Goal: Task Accomplishment & Management: Manage account settings

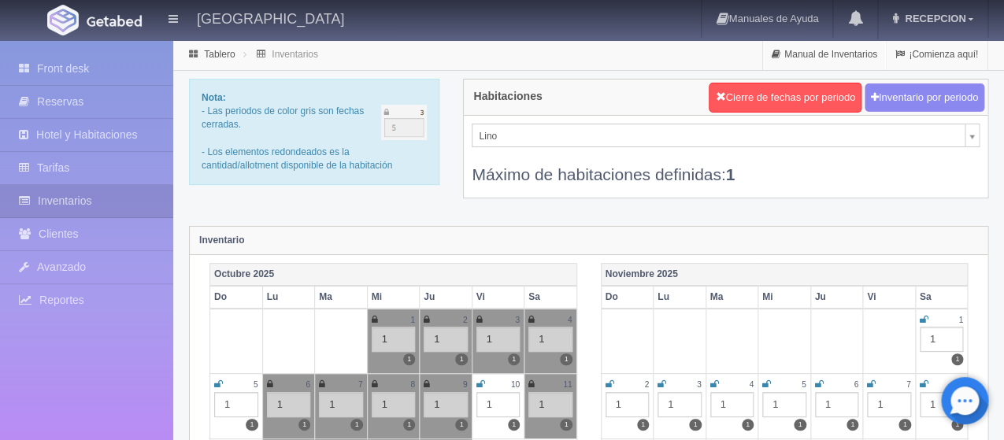
scroll to position [6, 0]
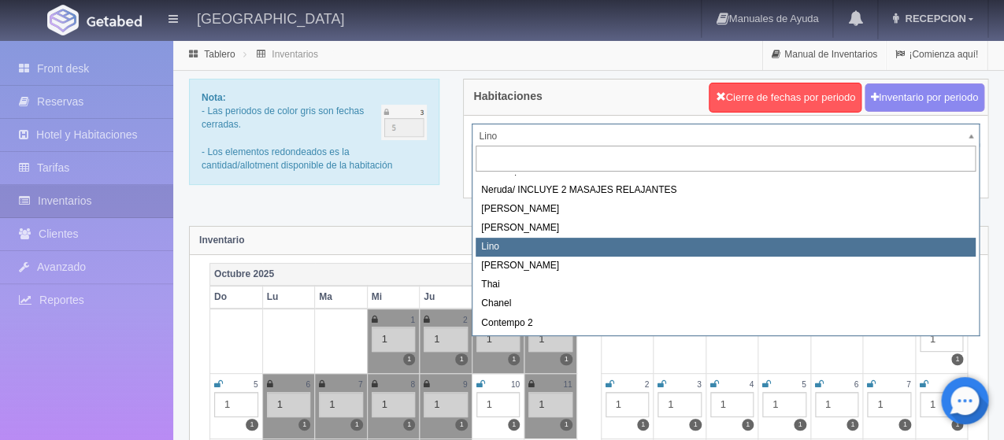
scroll to position [79, 0]
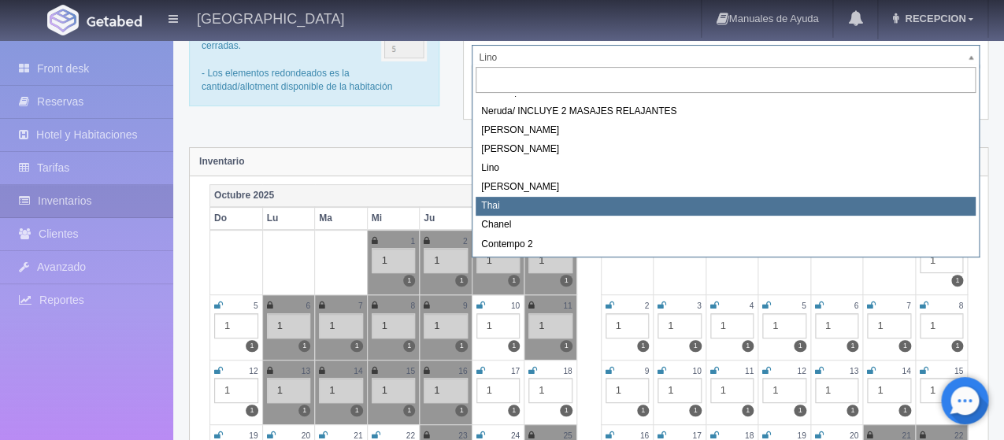
select select "727"
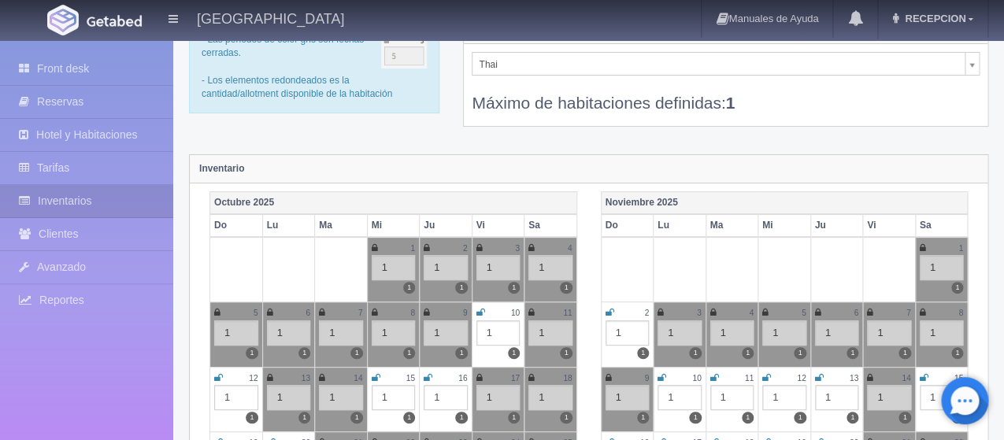
scroll to position [236, 0]
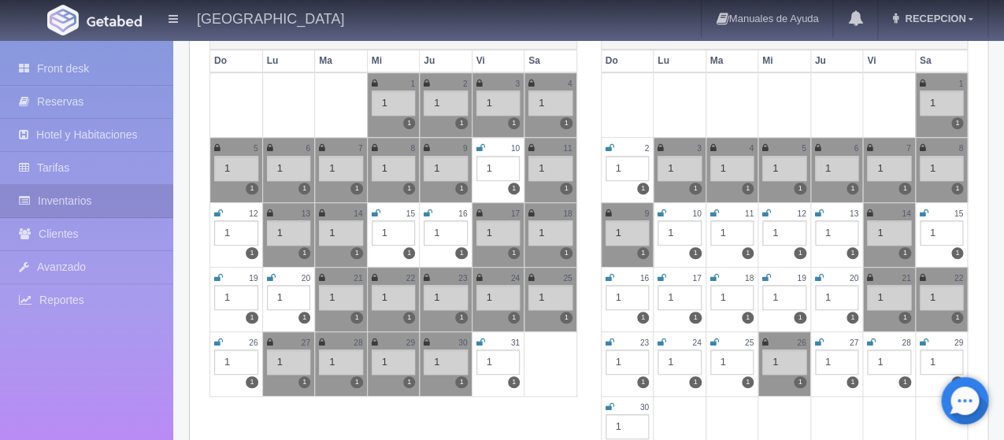
click at [762, 216] on icon at bounding box center [766, 213] width 9 height 9
click at [760, 214] on td "12 1 1" at bounding box center [784, 234] width 53 height 65
click at [762, 212] on icon at bounding box center [765, 213] width 6 height 9
click at [664, 211] on icon at bounding box center [661, 213] width 9 height 9
click at [712, 209] on icon at bounding box center [714, 213] width 9 height 9
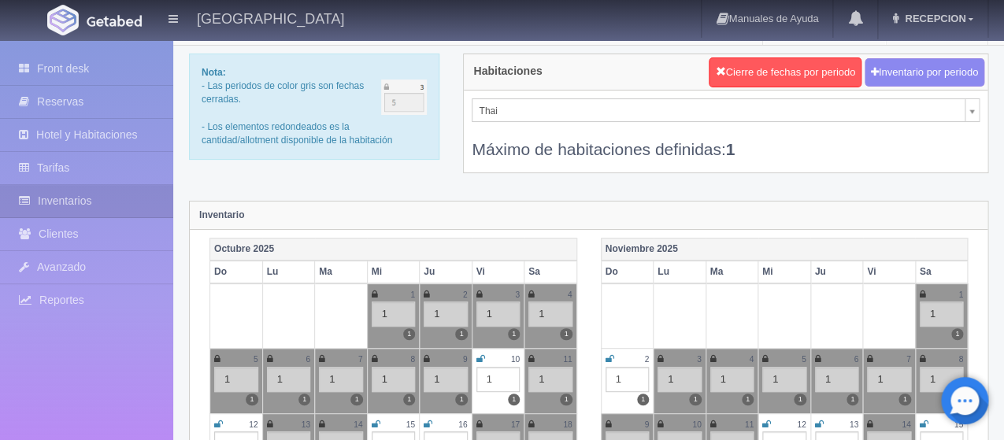
scroll to position [0, 0]
